Goal: Task Accomplishment & Management: Complete application form

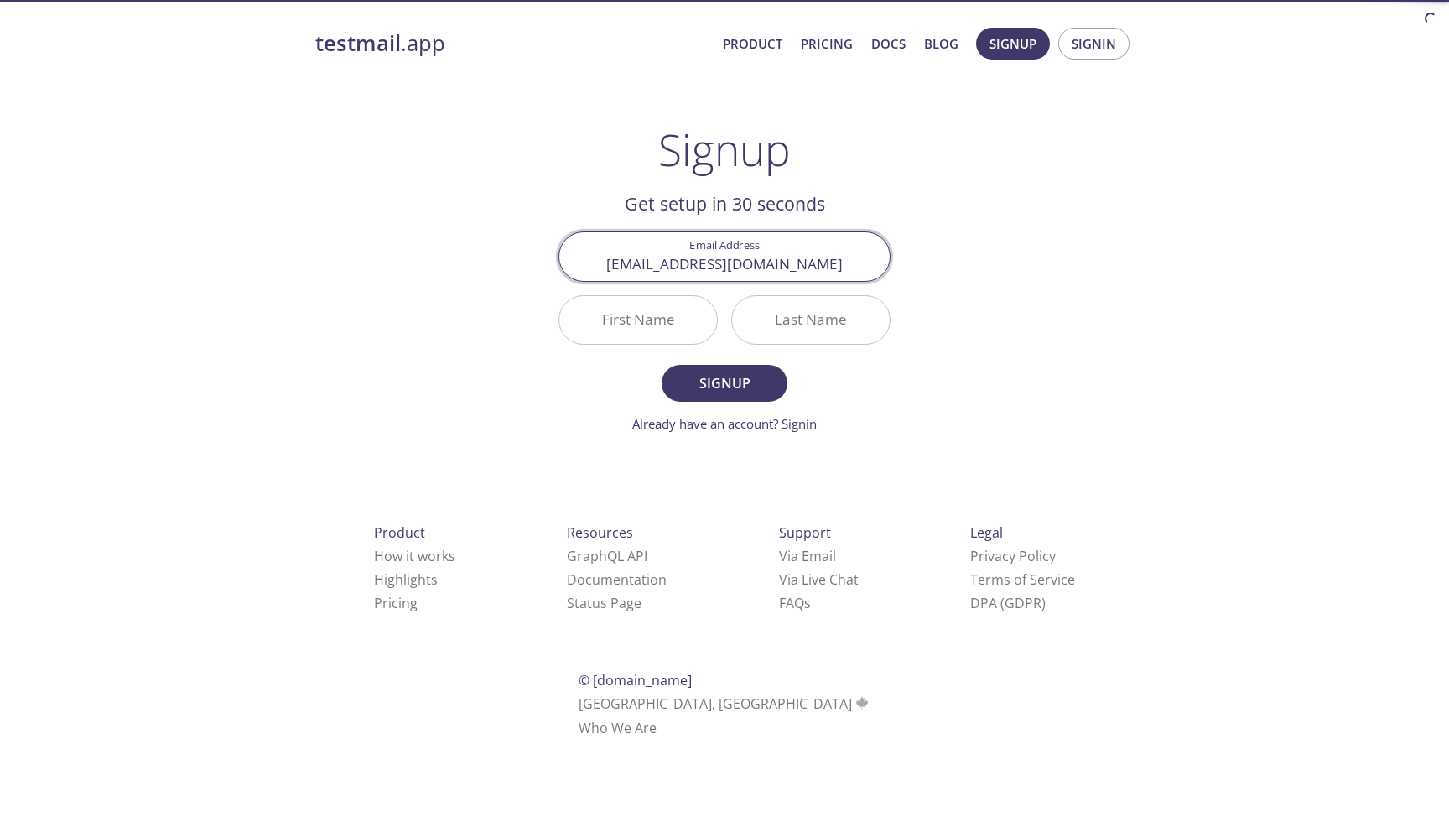
click at [681, 323] on input "First Name" at bounding box center [638, 320] width 158 height 48
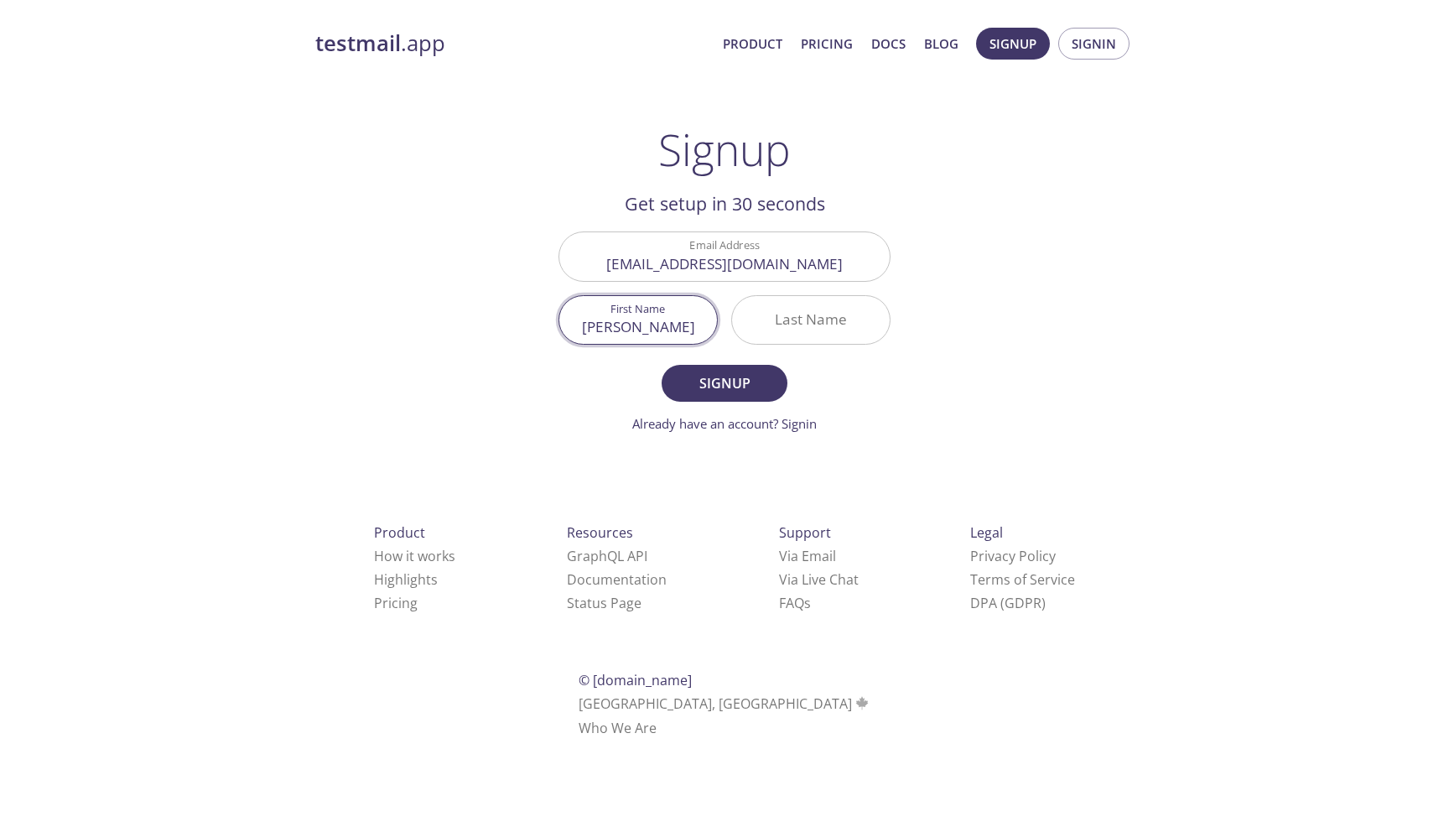
type input "[PERSON_NAME]"
type input "Nizamudeen"
click at [704, 375] on span "Signup" at bounding box center [724, 382] width 89 height 23
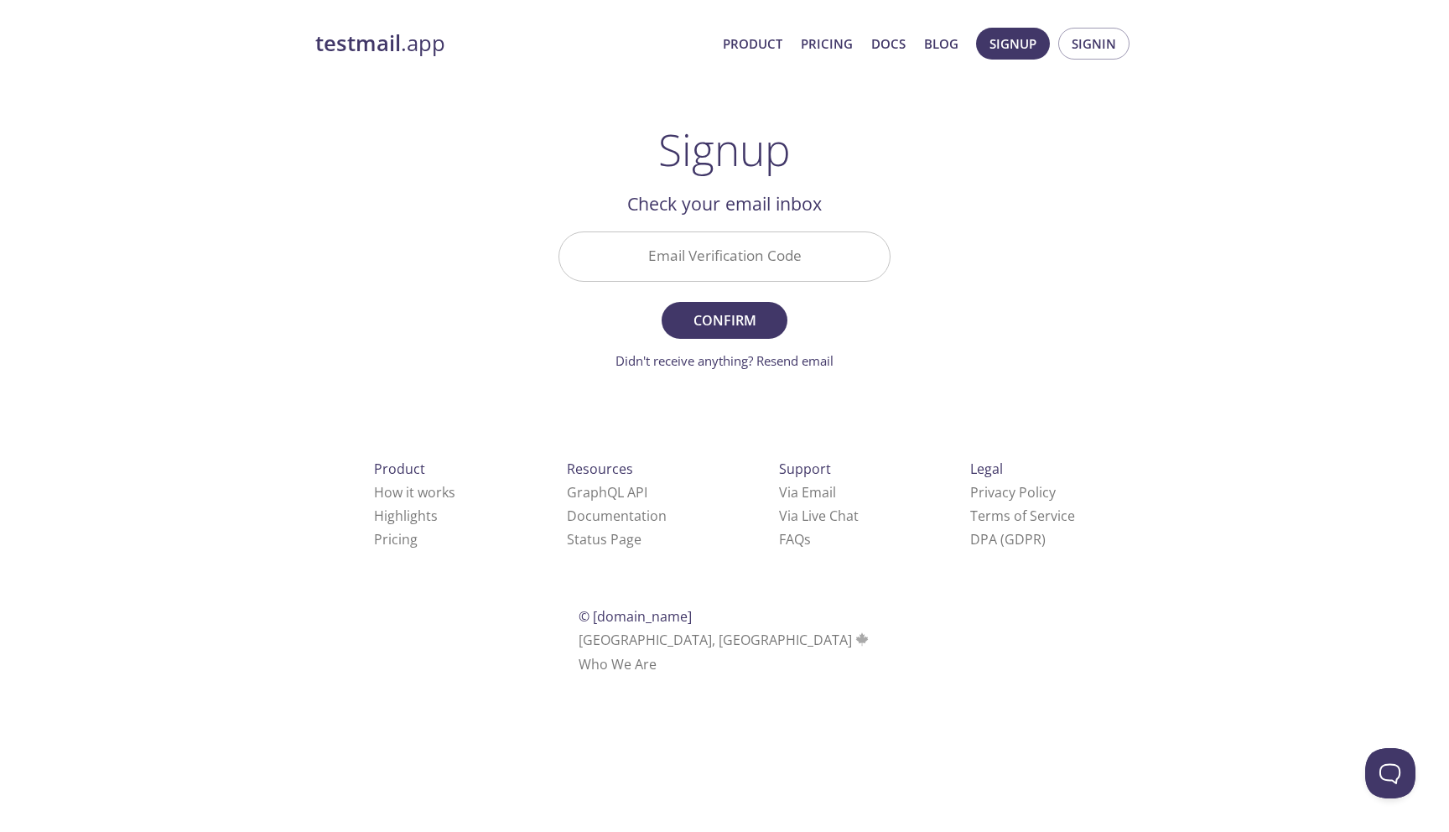
click at [698, 256] on input "Email Verification Code" at bounding box center [724, 256] width 330 height 48
paste input "1X6GU5Q"
type input "1X6GU5Q"
click at [662, 302] on button "Confirm" at bounding box center [725, 320] width 126 height 37
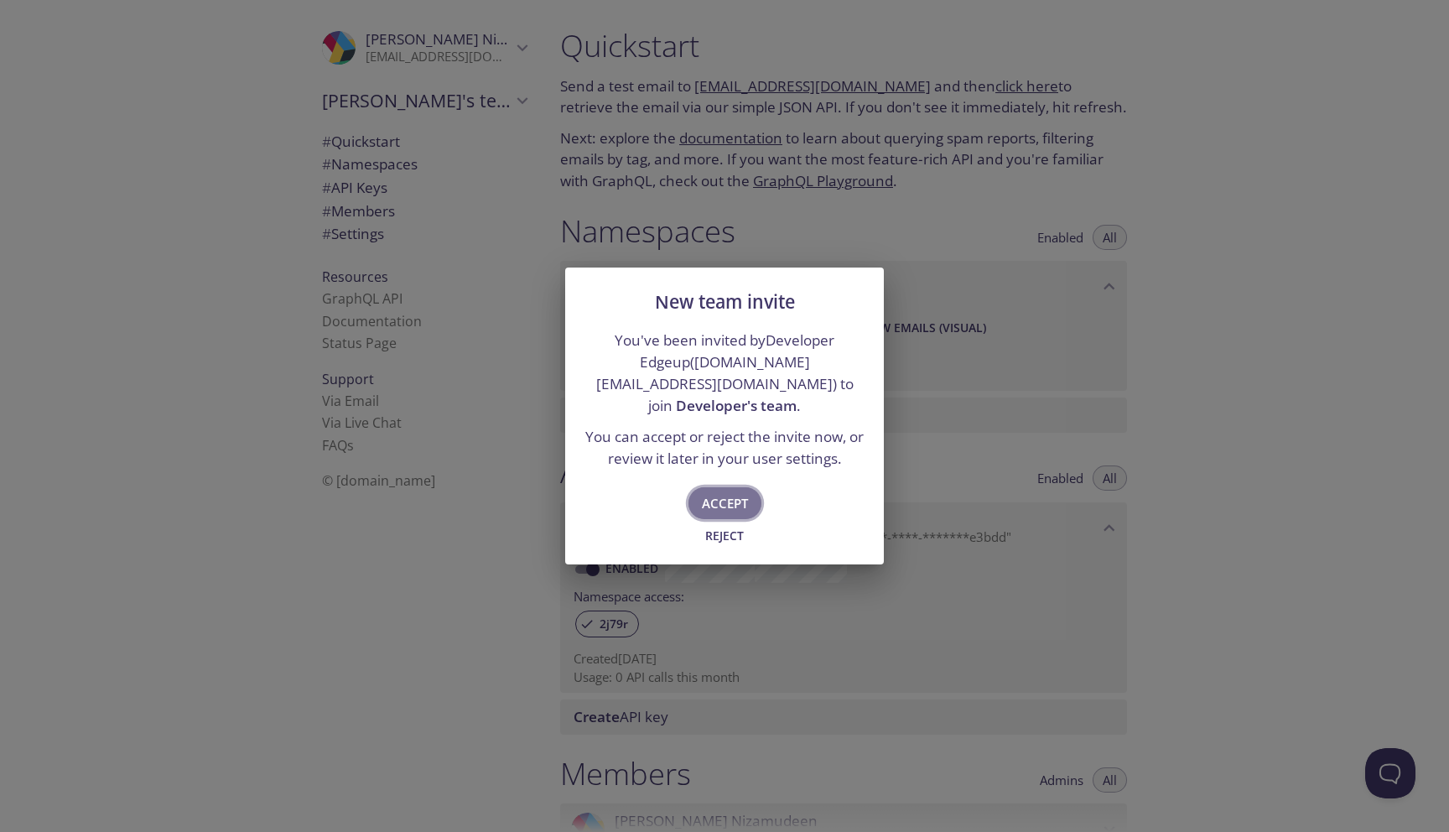
click at [715, 492] on span "Accept" at bounding box center [725, 503] width 46 height 22
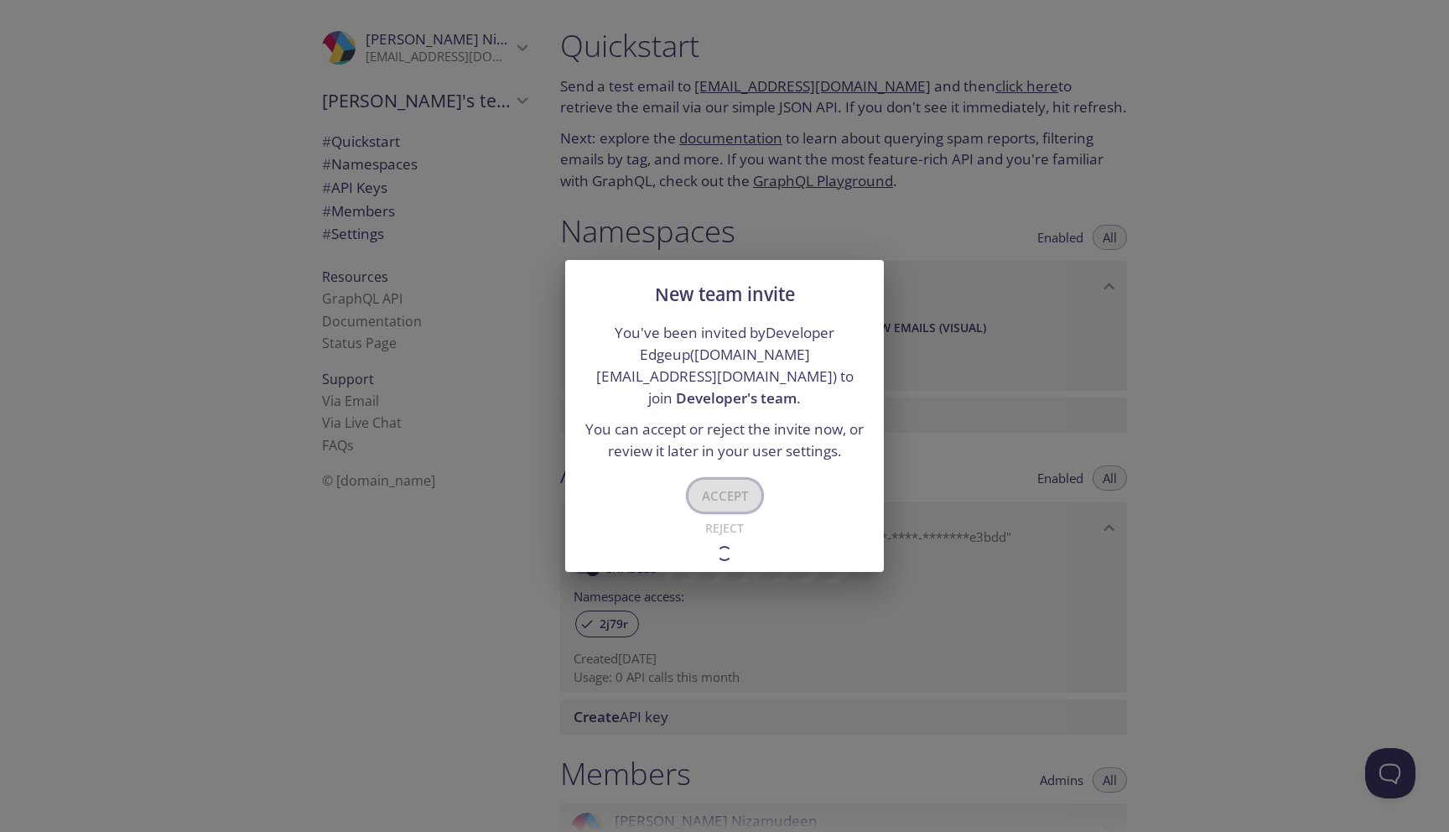
type input "Developer's team"
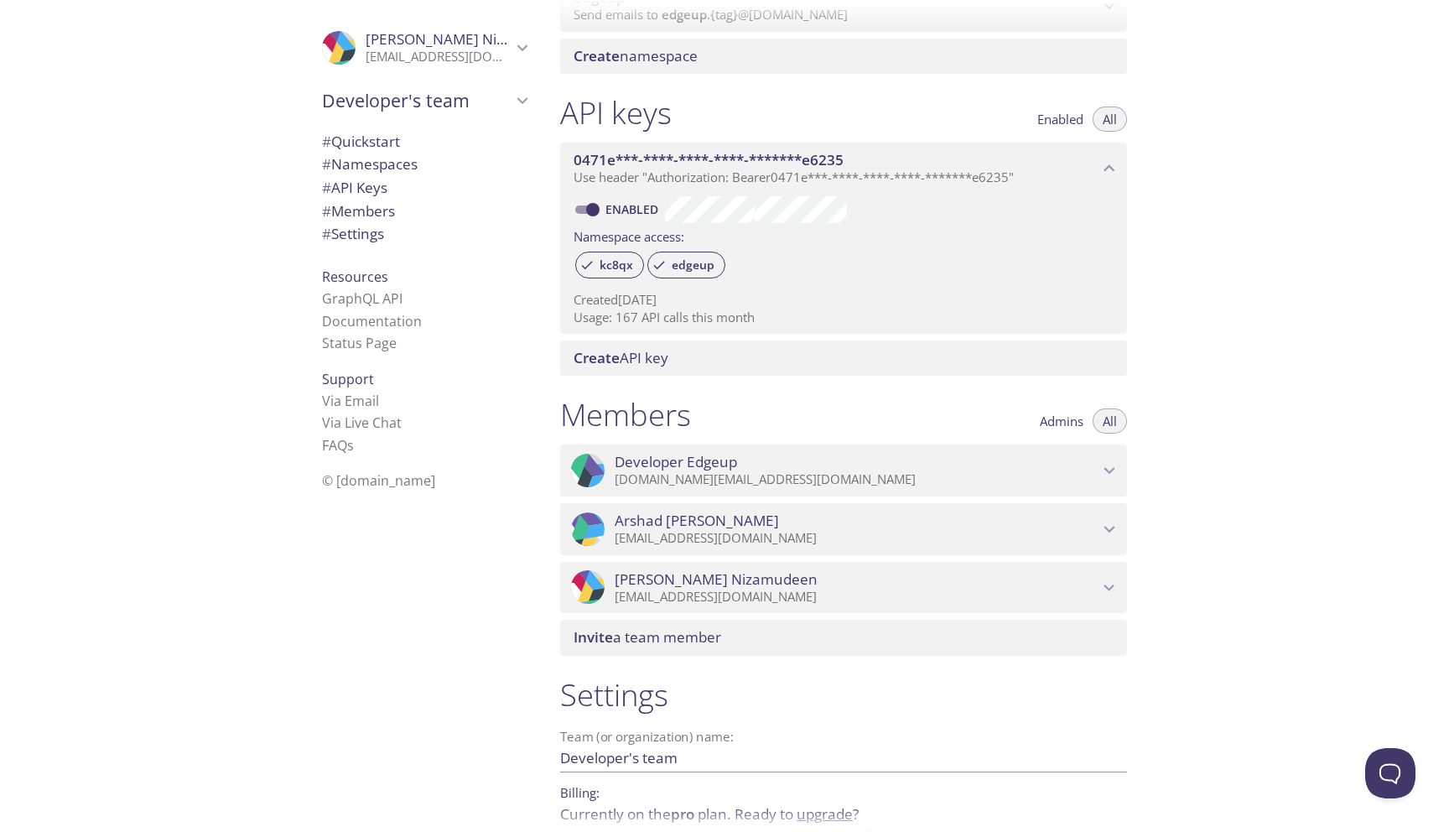
scroll to position [437, 0]
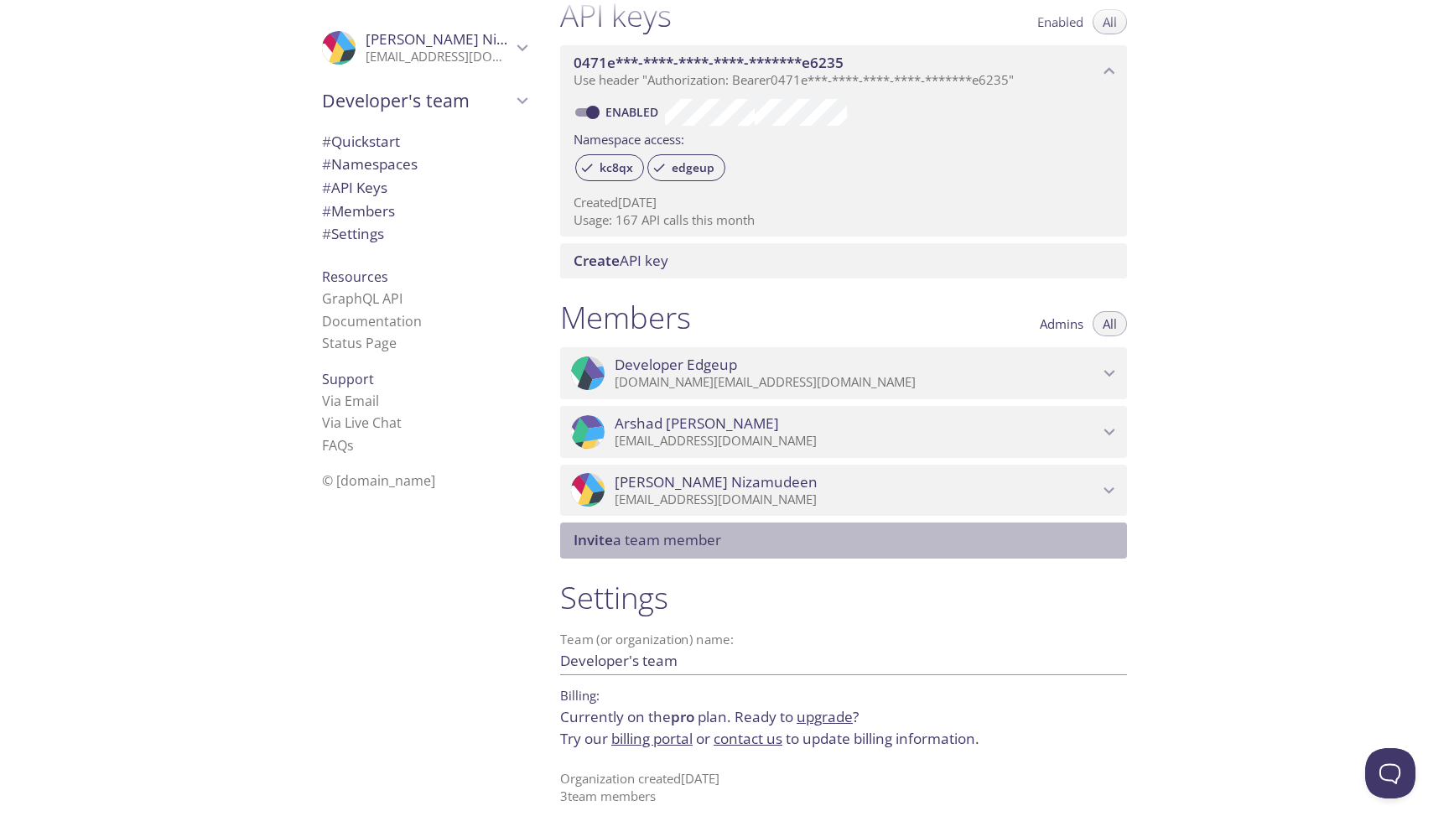
click at [702, 553] on div "Invite a team member" at bounding box center [843, 539] width 567 height 35
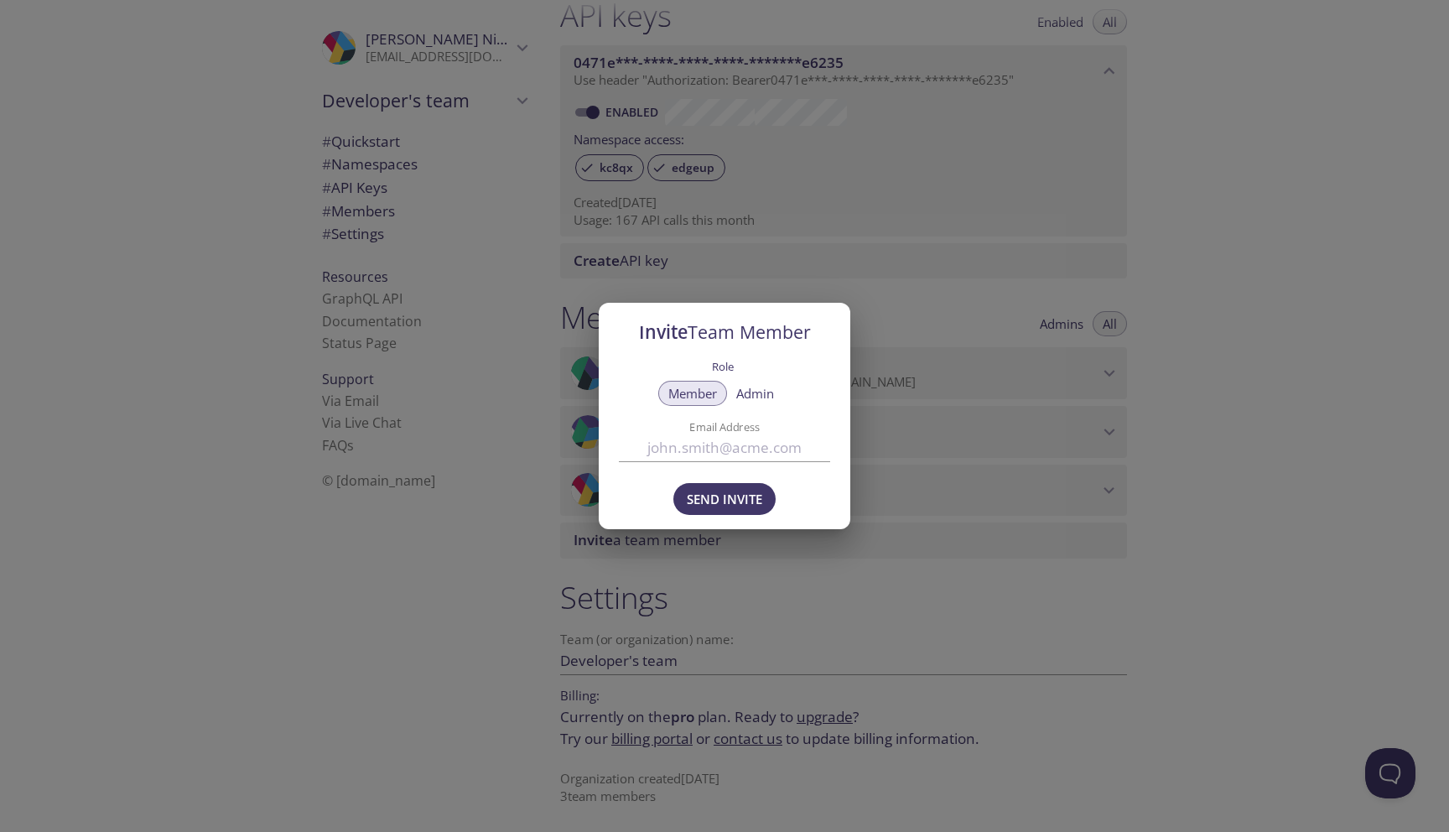
click at [940, 400] on div "Invite Team Member Role Member Admin Email Address Send Invite" at bounding box center [724, 416] width 1449 height 832
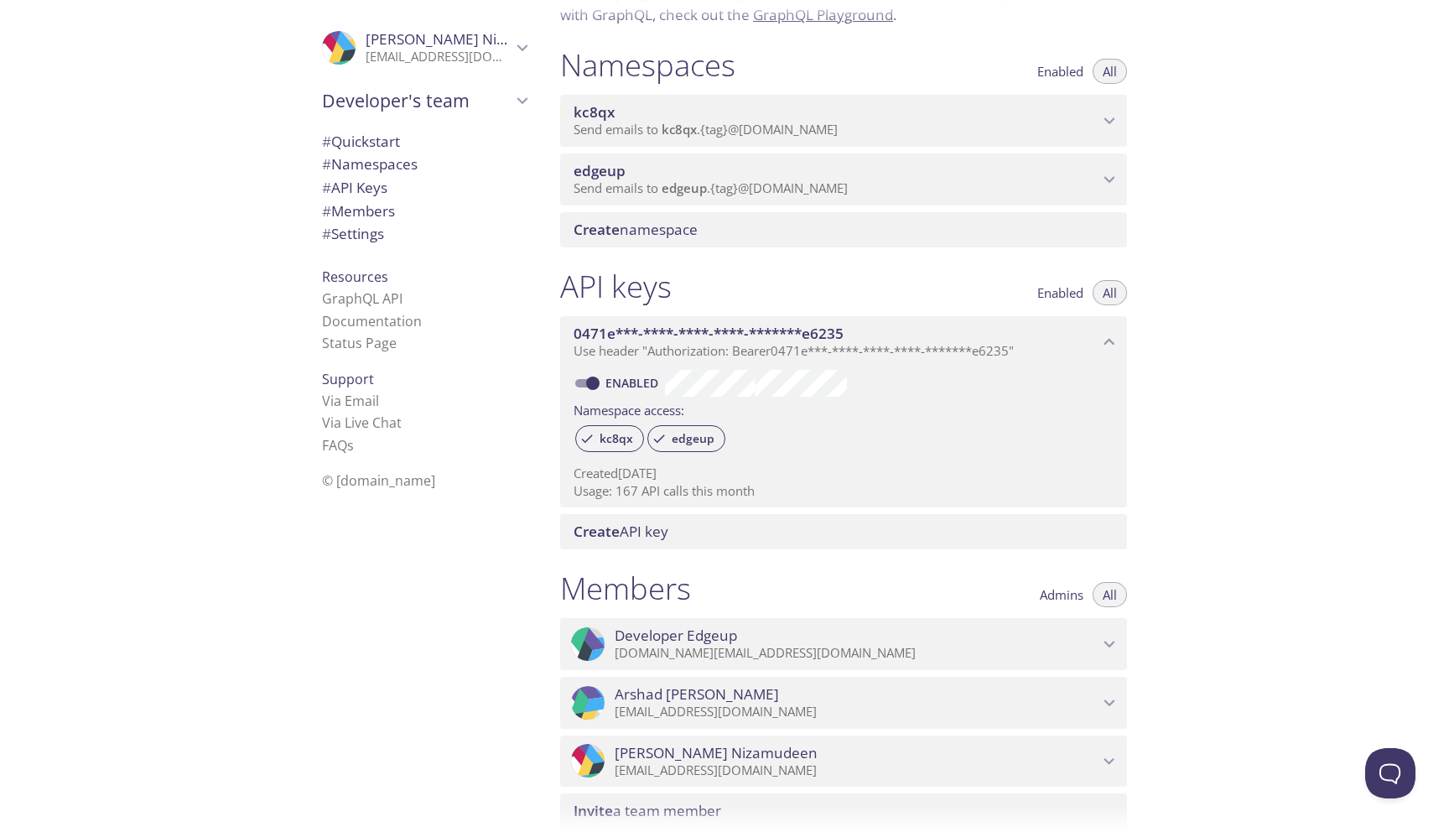
scroll to position [131, 0]
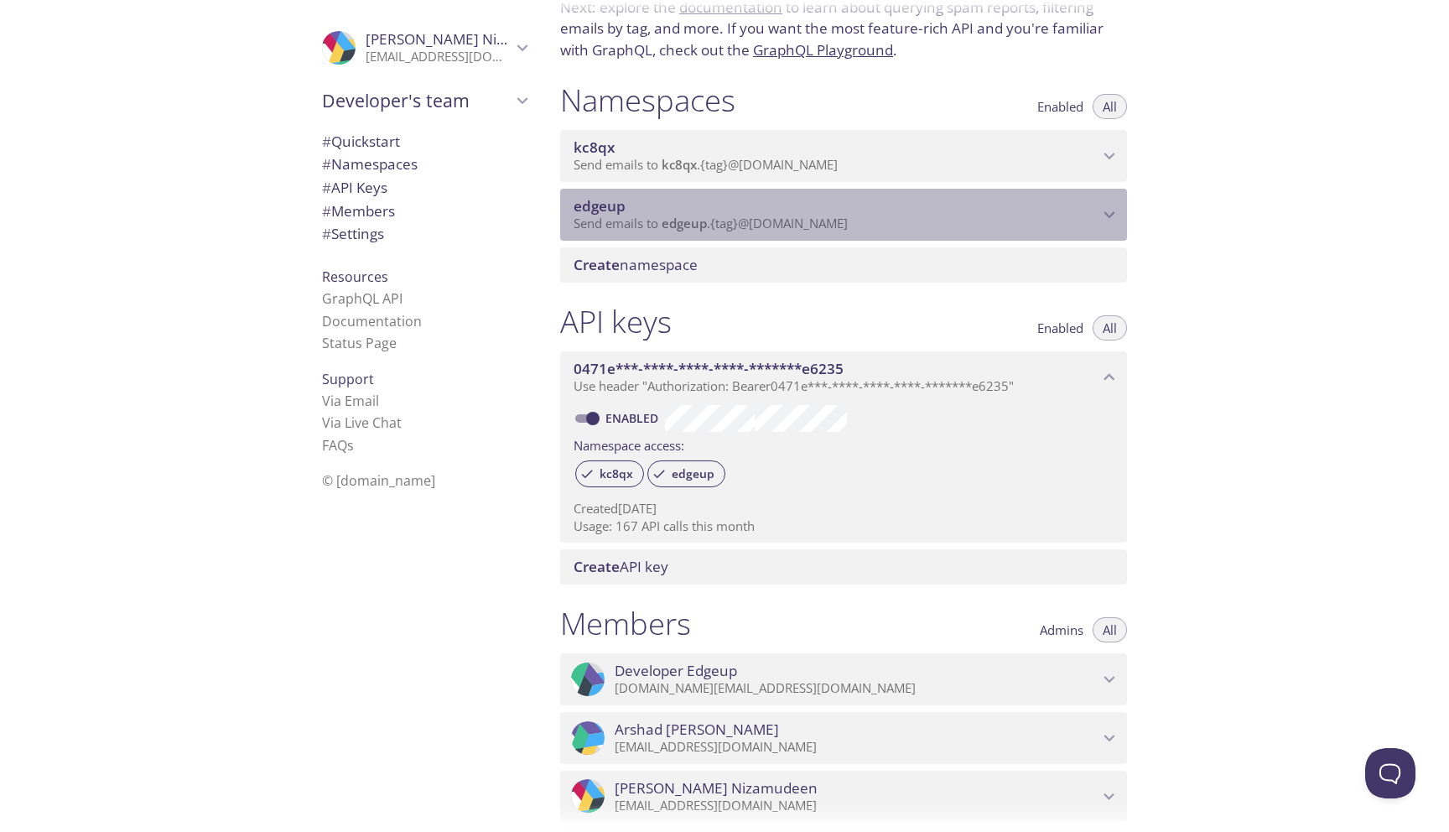
click at [830, 211] on span "edgeup" at bounding box center [836, 206] width 525 height 18
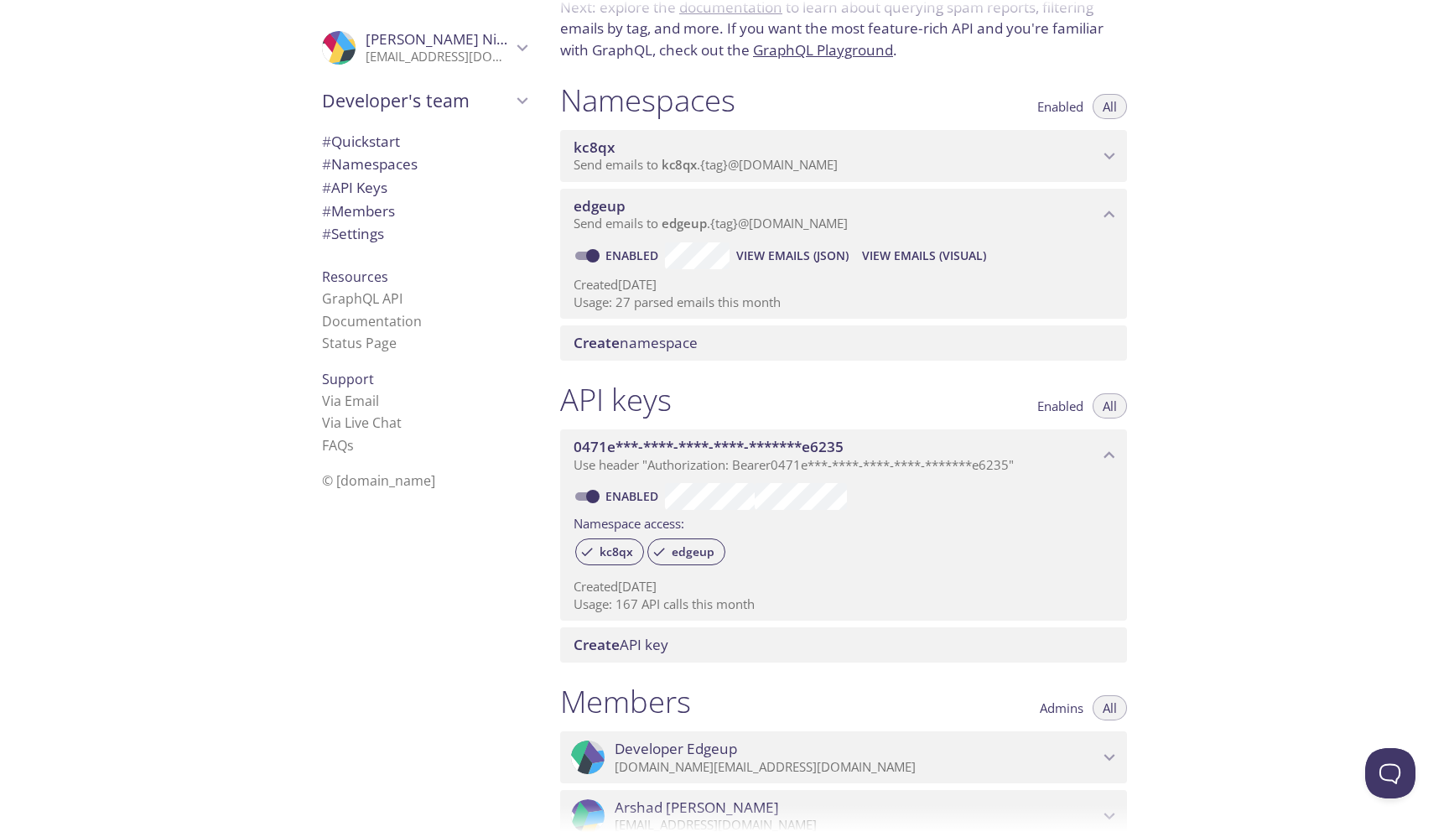
scroll to position [0, 0]
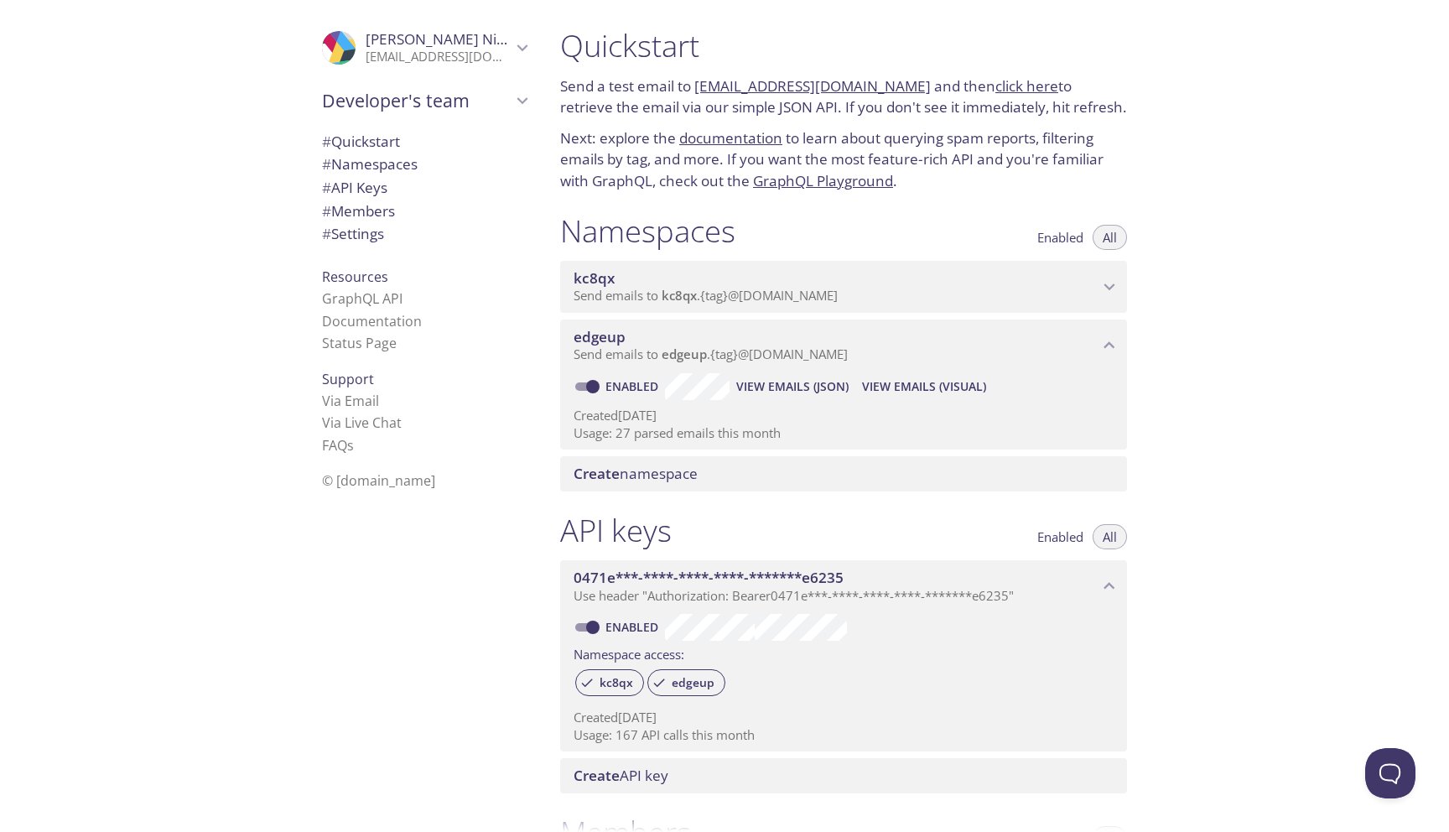
click at [901, 382] on span "View Emails (Visual)" at bounding box center [924, 387] width 124 height 20
